Goal: Transaction & Acquisition: Download file/media

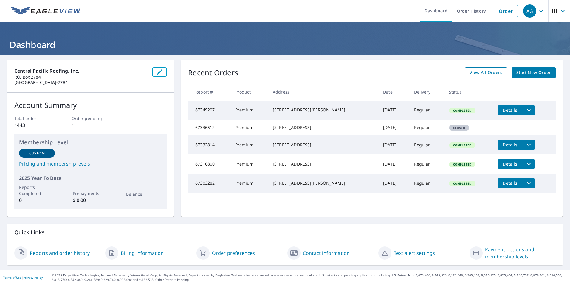
click at [472, 76] on span "View All Orders" at bounding box center [486, 72] width 33 height 7
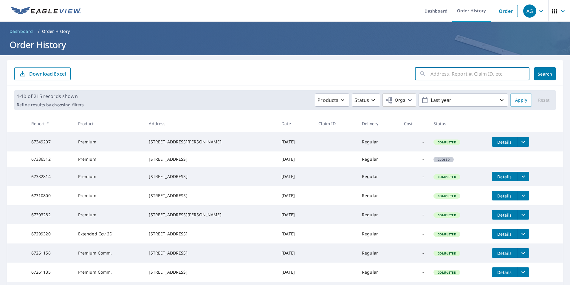
click at [453, 75] on input "text" at bounding box center [480, 73] width 99 height 17
type input "northstar"
click at [542, 75] on span "Search" at bounding box center [545, 74] width 12 height 6
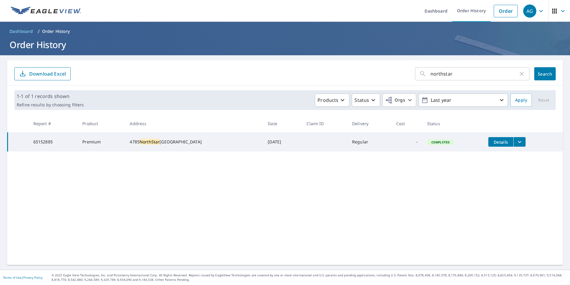
click at [508, 141] on span "Details" at bounding box center [501, 142] width 18 height 6
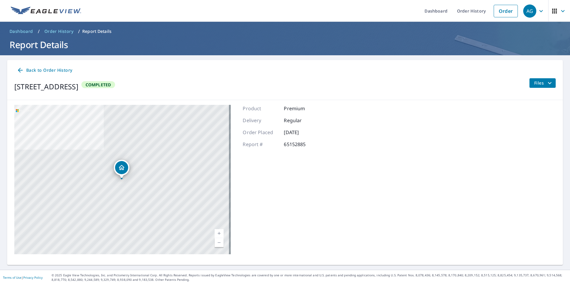
click at [534, 84] on span "Files" at bounding box center [543, 82] width 19 height 7
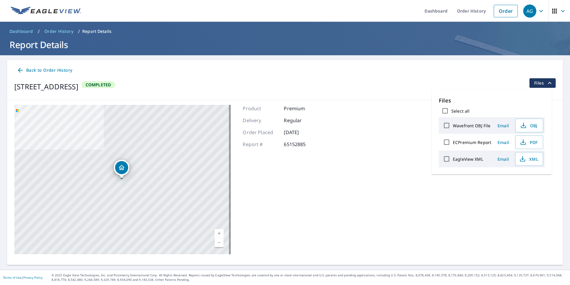
click at [473, 141] on label "ECPremium Report" at bounding box center [472, 142] width 38 height 6
click at [453, 141] on input "ECPremium Report" at bounding box center [446, 142] width 13 height 13
checkbox input "true"
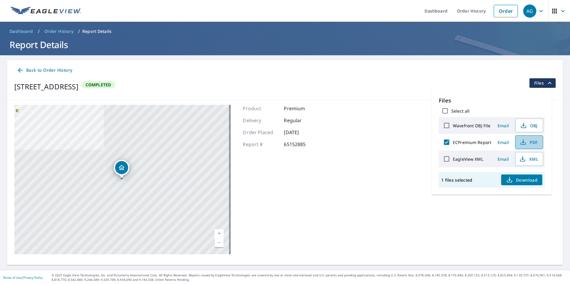
click at [535, 143] on span "PDF" at bounding box center [528, 141] width 19 height 7
